Goal: Transaction & Acquisition: Purchase product/service

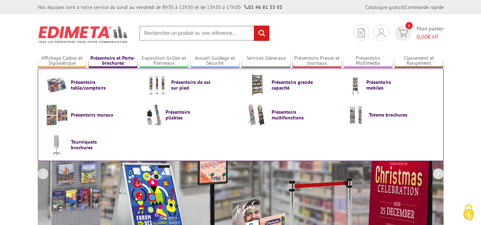
click at [121, 62] on link "Présentoirs et Porte-brochures" at bounding box center [113, 61] width 49 height 12
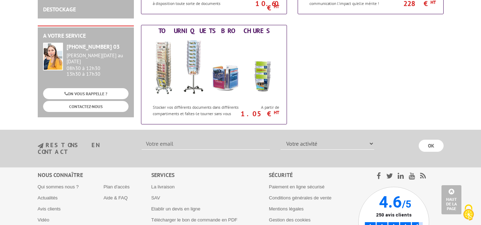
scroll to position [534, 0]
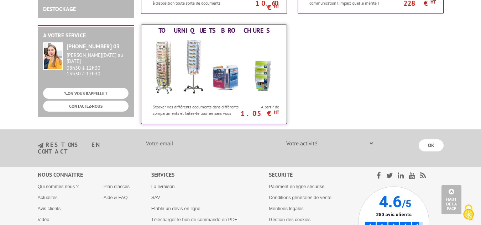
click at [228, 67] on img at bounding box center [214, 68] width 132 height 64
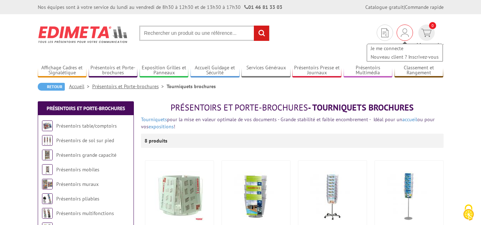
click at [401, 33] on img at bounding box center [405, 32] width 8 height 9
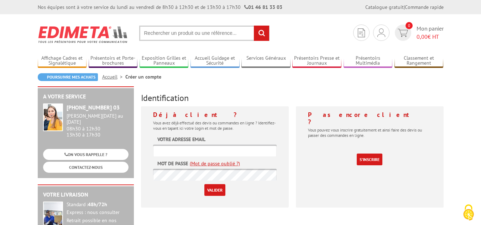
type input "leclem69470@gmail.com"
click at [216, 189] on input "Valider" at bounding box center [214, 190] width 21 height 12
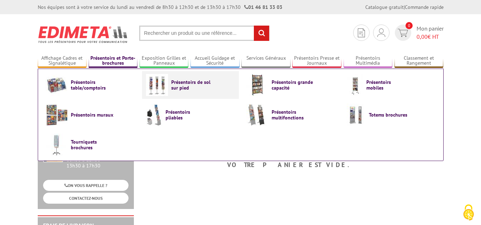
click at [182, 85] on span "Présentoirs de sol sur pied" at bounding box center [192, 84] width 43 height 11
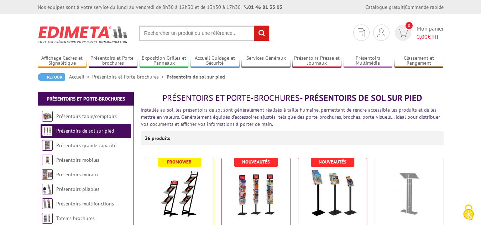
click at [159, 35] on input "text" at bounding box center [204, 33] width 130 height 15
click at [165, 33] on input "presentoi a journaux" at bounding box center [204, 33] width 130 height 15
type input "presentoir a journaux"
click at [267, 34] on input "rechercher" at bounding box center [261, 33] width 15 height 15
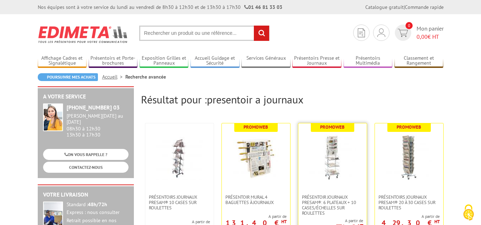
click at [330, 166] on img at bounding box center [332, 157] width 46 height 46
